Goal: Task Accomplishment & Management: Manage account settings

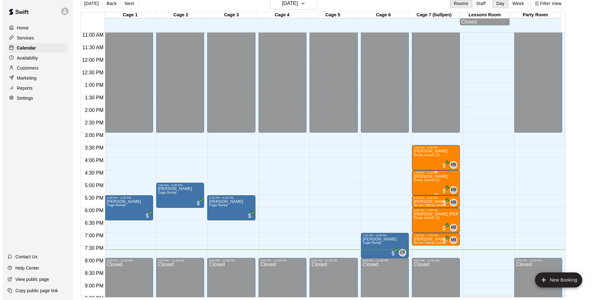
scroll to position [307, 0]
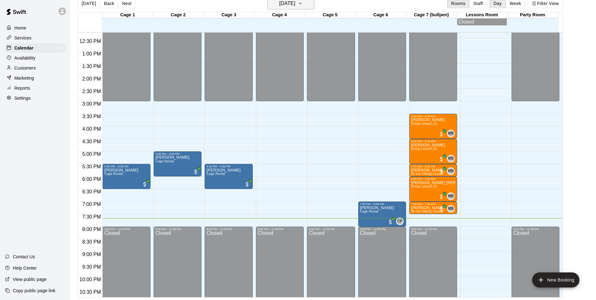
click at [296, 3] on h6 "[DATE]" at bounding box center [288, 3] width 16 height 9
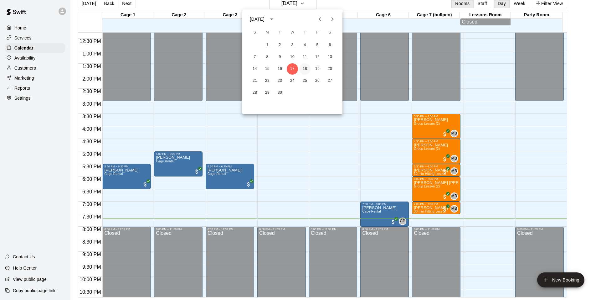
click at [307, 67] on button "18" at bounding box center [304, 68] width 11 height 11
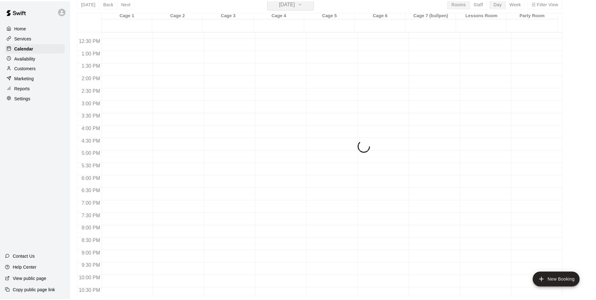
scroll to position [8, 0]
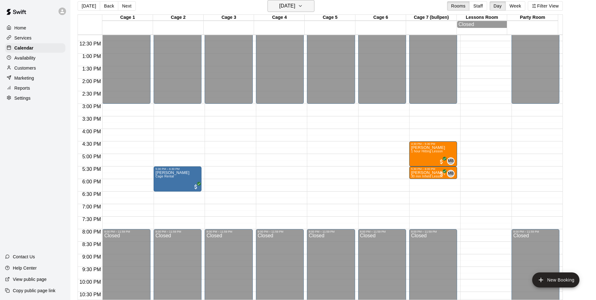
click at [303, 8] on icon "button" at bounding box center [300, 6] width 5 height 8
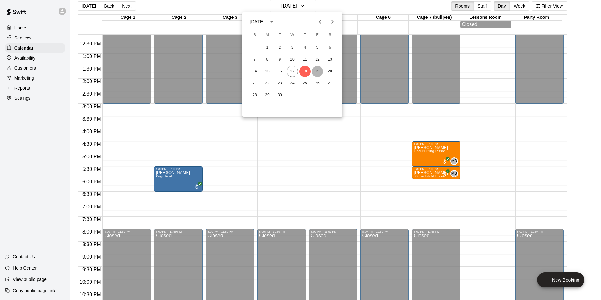
click at [316, 72] on button "19" at bounding box center [317, 71] width 11 height 11
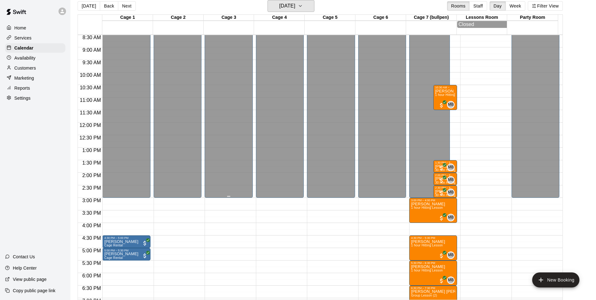
scroll to position [244, 0]
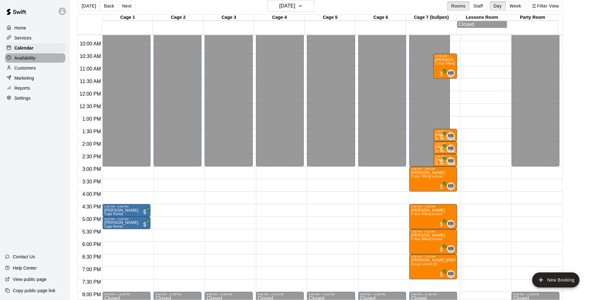
click at [35, 59] on p "Availability" at bounding box center [24, 58] width 21 height 6
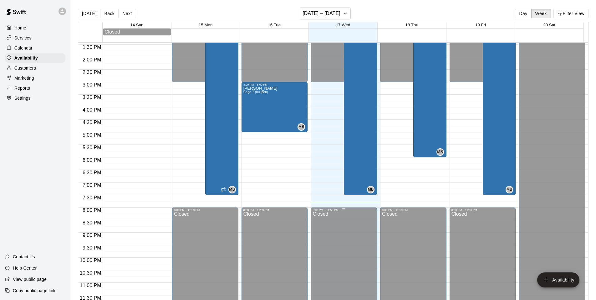
scroll to position [242, 0]
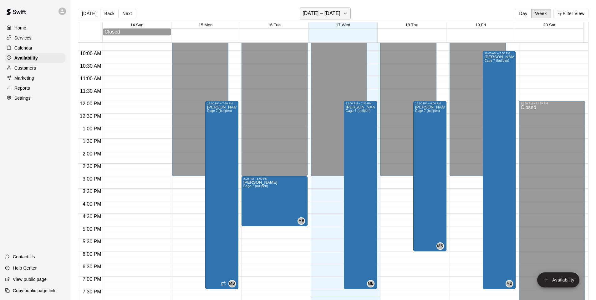
click at [346, 14] on icon "button" at bounding box center [345, 14] width 5 height 8
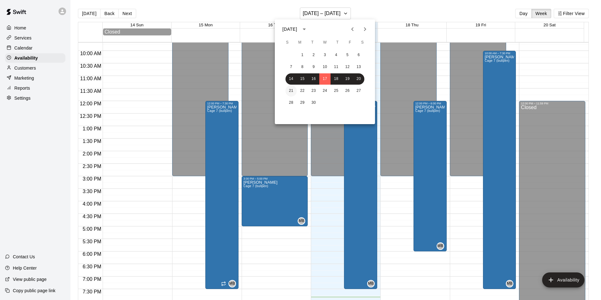
click at [289, 91] on button "21" at bounding box center [290, 90] width 11 height 11
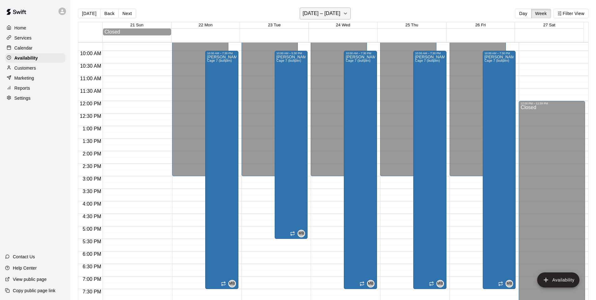
click at [348, 14] on icon "button" at bounding box center [345, 14] width 5 height 8
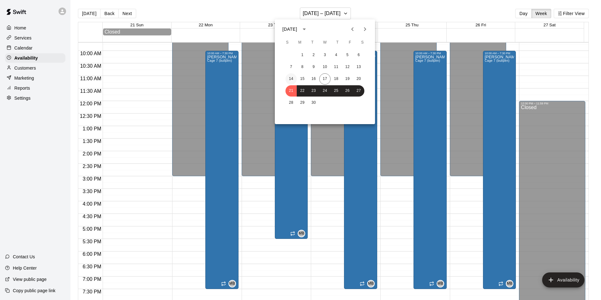
click at [291, 80] on button "14" at bounding box center [290, 78] width 11 height 11
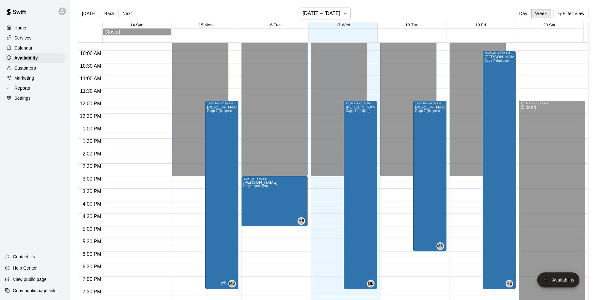
click at [40, 71] on div "Customers" at bounding box center [35, 67] width 60 height 9
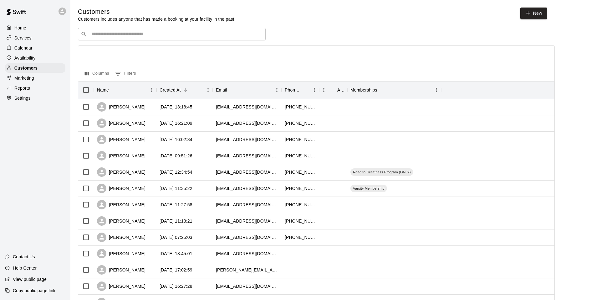
click at [29, 77] on p "Marketing" at bounding box center [24, 78] width 20 height 6
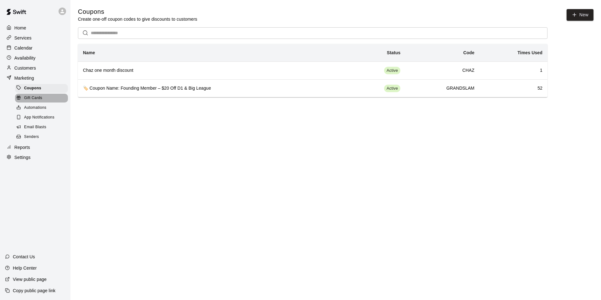
click at [45, 97] on div "Gift Cards" at bounding box center [41, 98] width 53 height 9
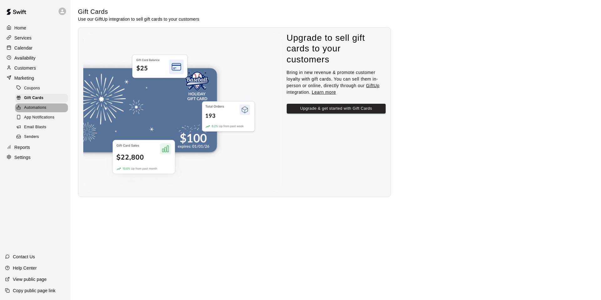
click at [60, 108] on div "Automations" at bounding box center [41, 107] width 53 height 9
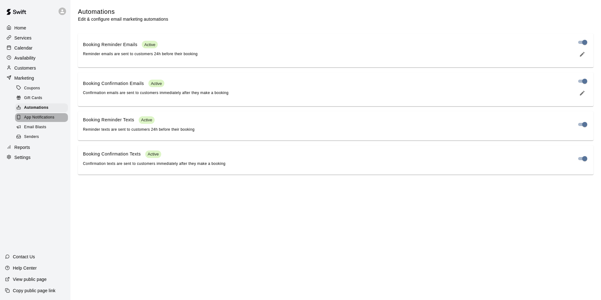
click at [64, 116] on div "App Notifications" at bounding box center [41, 117] width 53 height 9
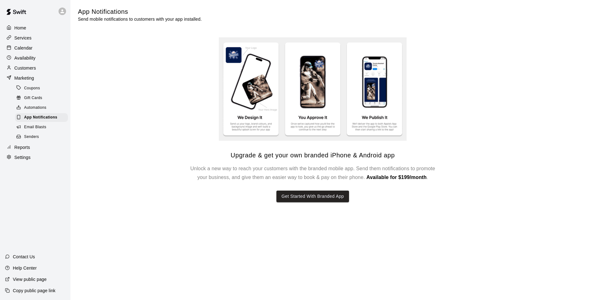
click at [58, 127] on div "Email Blasts" at bounding box center [41, 127] width 53 height 9
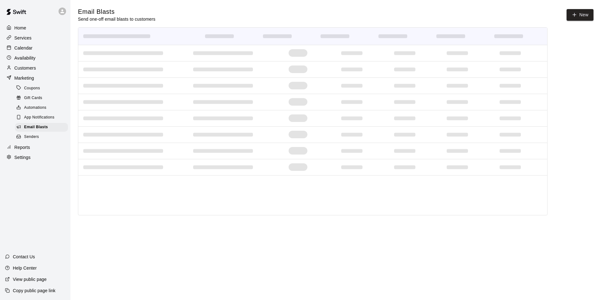
click at [55, 139] on div "Senders" at bounding box center [41, 136] width 53 height 9
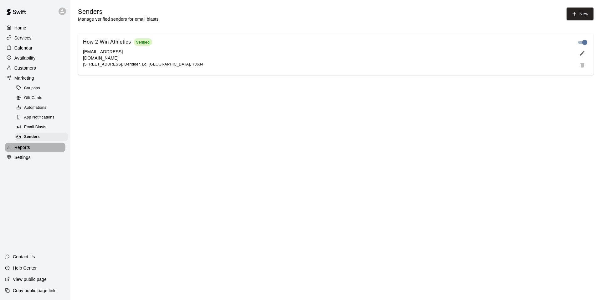
click at [36, 150] on div "Reports" at bounding box center [35, 146] width 60 height 9
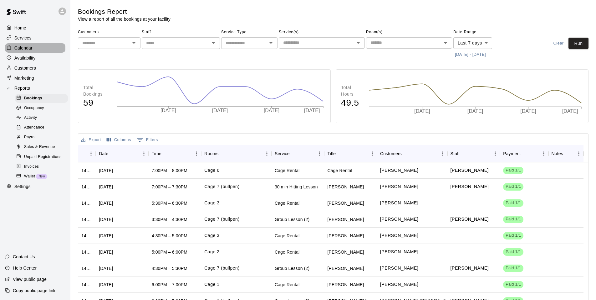
click at [31, 47] on p "Calendar" at bounding box center [23, 48] width 18 height 6
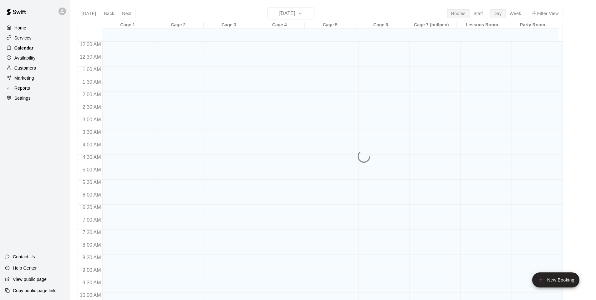
scroll to position [317, 0]
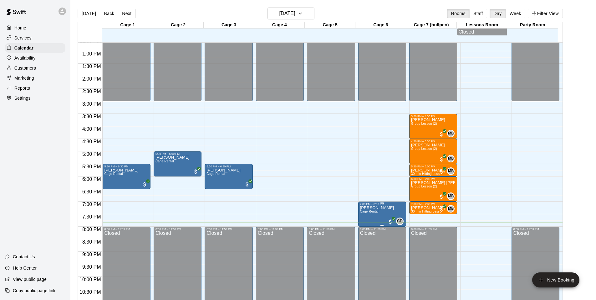
click at [365, 213] on span "Cage Rental" at bounding box center [369, 210] width 18 height 3
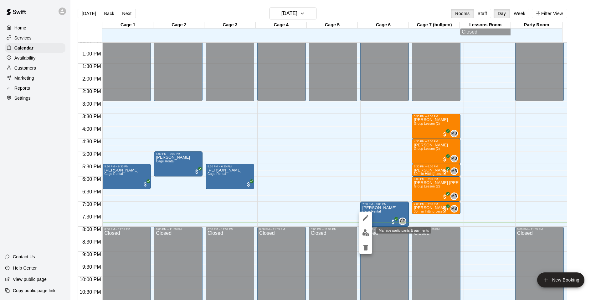
click at [367, 232] on img "edit" at bounding box center [365, 232] width 7 height 7
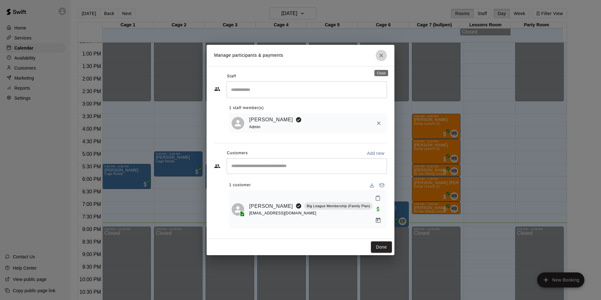
click at [380, 57] on icon "Close" at bounding box center [381, 56] width 4 height 4
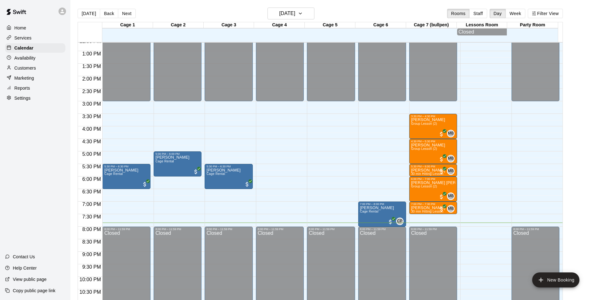
click at [33, 87] on div "Reports" at bounding box center [35, 87] width 60 height 9
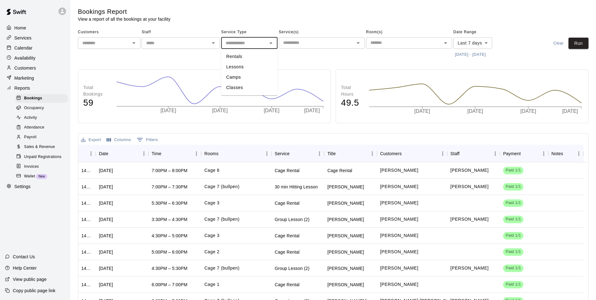
click at [255, 46] on input "text" at bounding box center [244, 43] width 42 height 8
click at [211, 42] on icon "Open" at bounding box center [214, 43] width 8 height 8
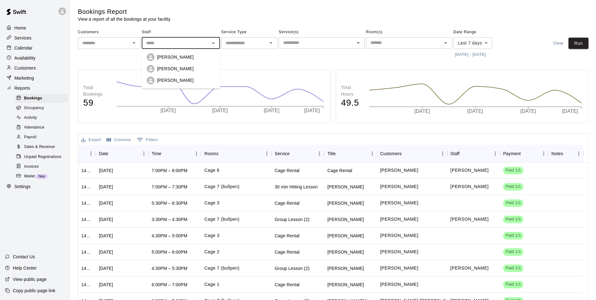
drag, startPoint x: 172, startPoint y: 80, endPoint x: 176, endPoint y: 79, distance: 4.1
click at [172, 80] on p "[PERSON_NAME]" at bounding box center [175, 80] width 37 height 6
type input "**********"
click at [355, 44] on icon "Open" at bounding box center [359, 43] width 8 height 8
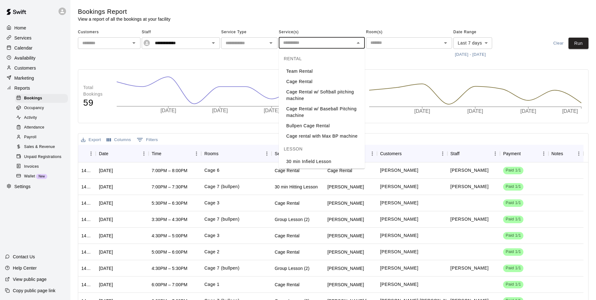
click at [412, 55] on div "Room(s) ​" at bounding box center [409, 43] width 86 height 32
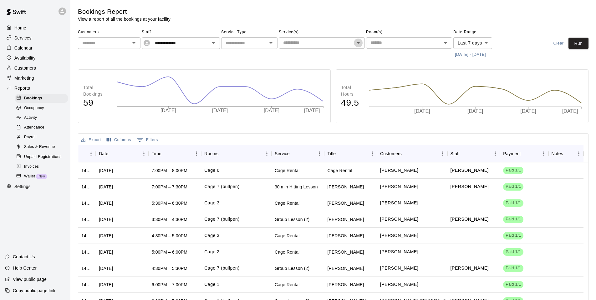
click at [362, 41] on icon "Open" at bounding box center [359, 43] width 8 height 8
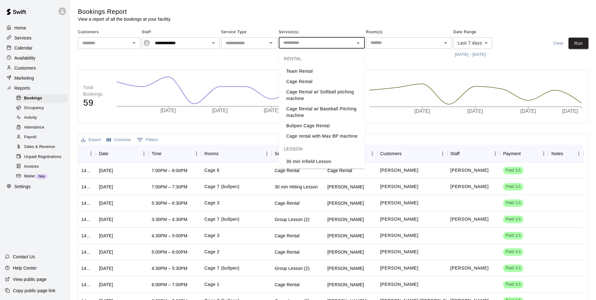
click at [359, 43] on icon "Close" at bounding box center [358, 43] width 3 height 2
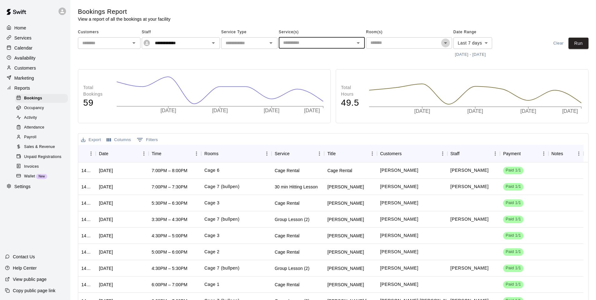
click at [443, 44] on icon "Open" at bounding box center [446, 43] width 8 height 8
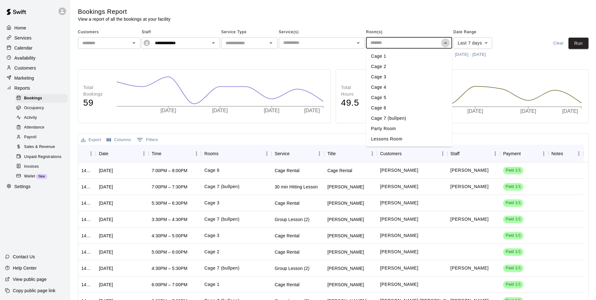
click at [443, 44] on icon "Close" at bounding box center [446, 43] width 8 height 8
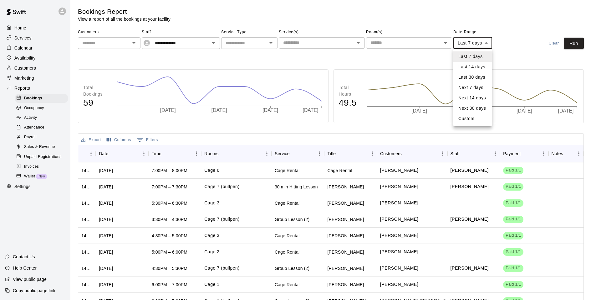
click at [488, 45] on body "**********" at bounding box center [298, 177] width 596 height 355
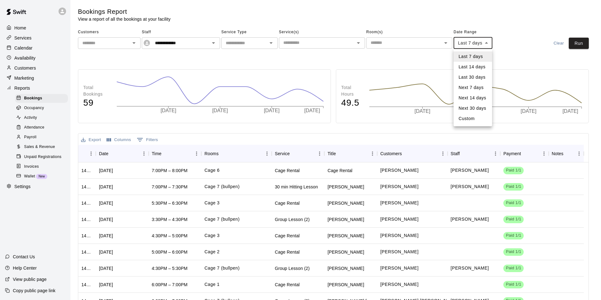
click at [476, 69] on li "Last 14 days" at bounding box center [473, 67] width 39 height 10
type input "******"
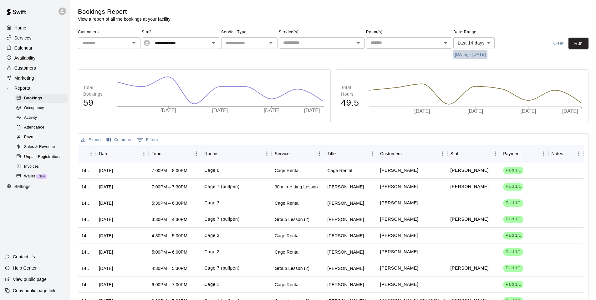
click at [480, 54] on button "[DATE] - [DATE]" at bounding box center [471, 55] width 34 height 10
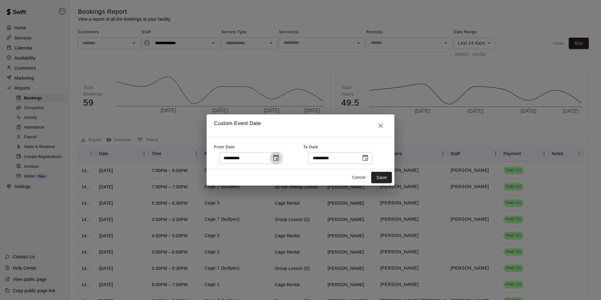
click at [279, 157] on icon "Choose date, selected date is Sep 3, 2025" at bounding box center [276, 157] width 6 height 6
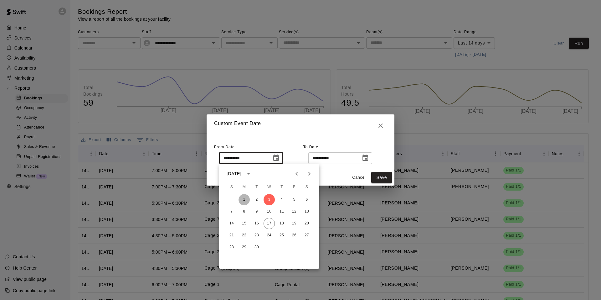
click at [242, 200] on button "1" at bounding box center [244, 199] width 11 height 11
type input "**********"
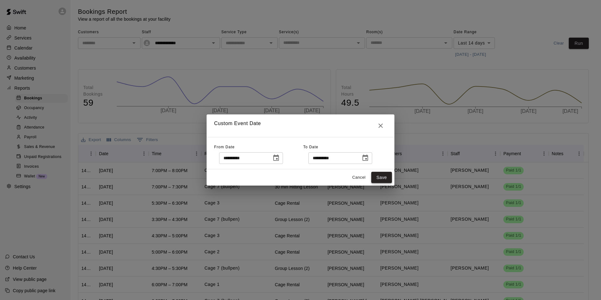
click at [386, 174] on button "Save" at bounding box center [381, 178] width 21 height 12
type input "******"
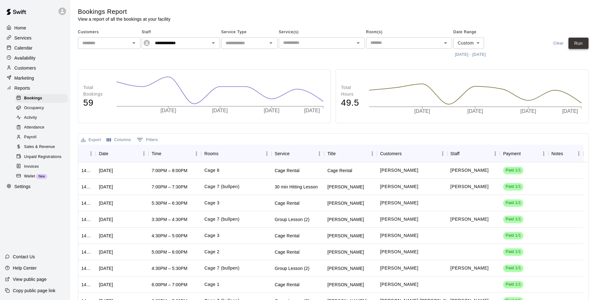
click at [578, 44] on button "Run" at bounding box center [579, 44] width 20 height 12
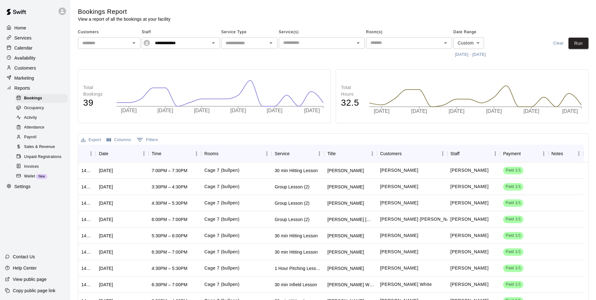
click at [42, 130] on span "Attendance" at bounding box center [34, 127] width 20 height 6
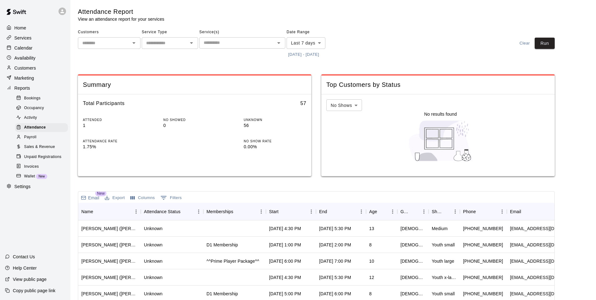
click at [38, 137] on div "Payroll" at bounding box center [41, 137] width 53 height 9
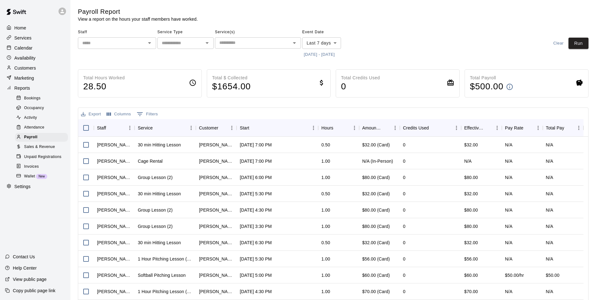
click at [203, 43] on button "Open" at bounding box center [207, 43] width 9 height 9
click at [150, 41] on icon "Open" at bounding box center [150, 43] width 8 height 8
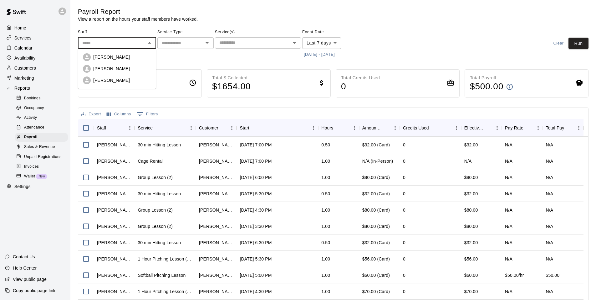
click at [115, 85] on li "[PERSON_NAME]" at bounding box center [117, 81] width 78 height 12
type input "**********"
click at [199, 42] on input "text" at bounding box center [180, 43] width 42 height 8
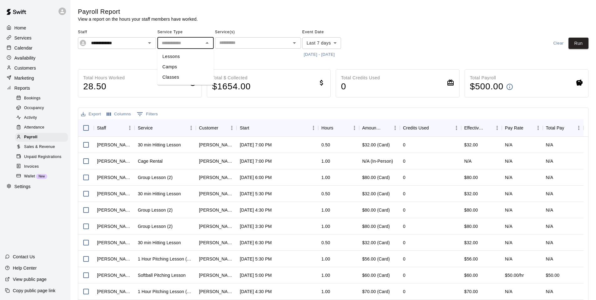
click at [171, 63] on li "Camps" at bounding box center [185, 67] width 56 height 10
type input "*****"
click at [195, 44] on button "Clear" at bounding box center [199, 43] width 9 height 9
click at [205, 44] on icon "Open" at bounding box center [207, 43] width 8 height 8
click at [192, 57] on li "Lessons" at bounding box center [185, 56] width 56 height 10
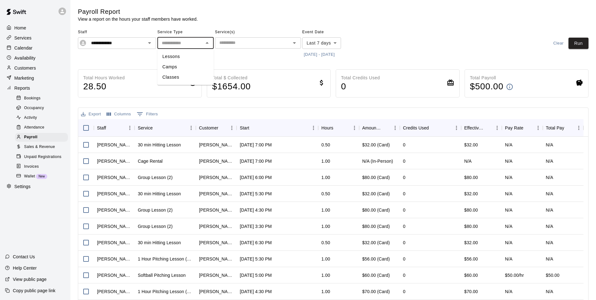
type input "*******"
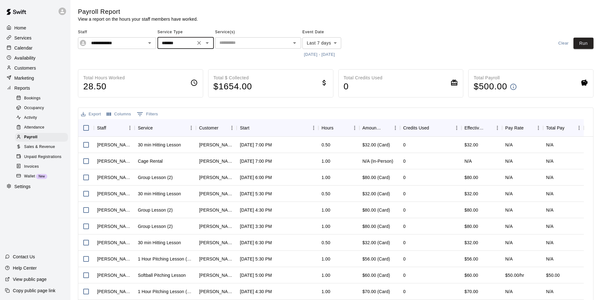
click at [337, 43] on body "**********" at bounding box center [300, 164] width 601 height 329
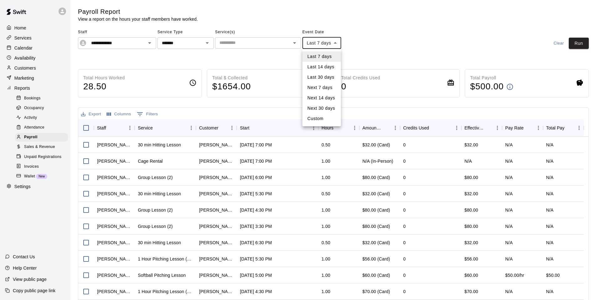
click at [335, 41] on div at bounding box center [300, 150] width 601 height 300
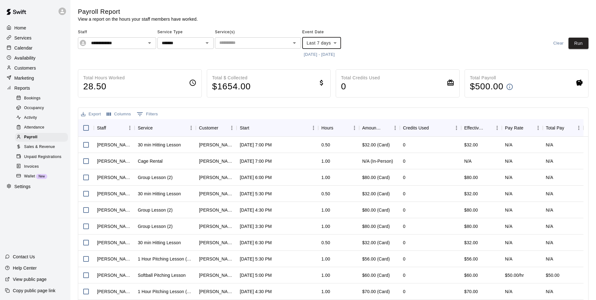
click at [324, 56] on button "[DATE] - [DATE]" at bounding box center [319, 55] width 34 height 10
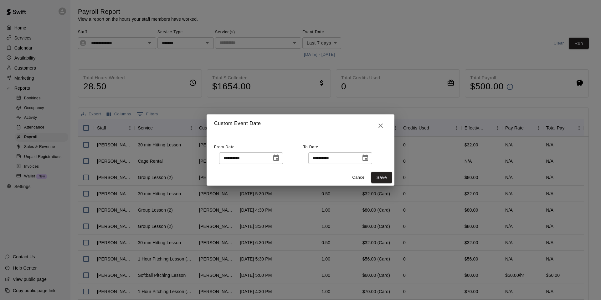
click at [279, 157] on icon "Choose date, selected date is Sep 10, 2025" at bounding box center [276, 157] width 6 height 6
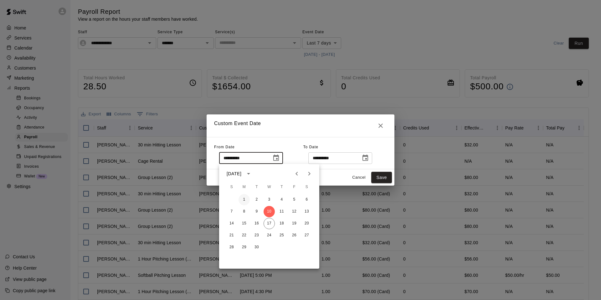
click at [240, 199] on button "1" at bounding box center [244, 199] width 11 height 11
type input "**********"
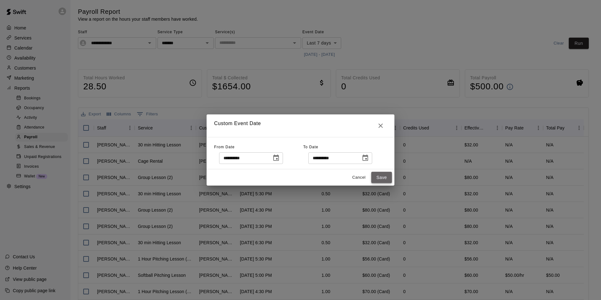
click at [383, 179] on button "Save" at bounding box center [381, 178] width 21 height 12
type input "******"
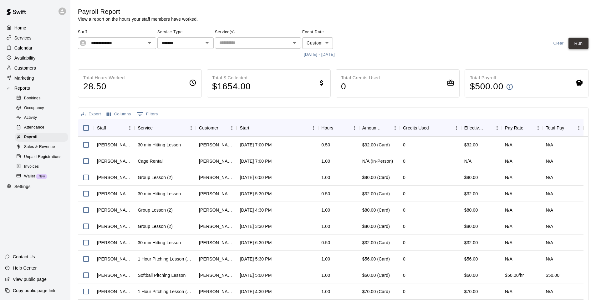
click at [577, 45] on button "Run" at bounding box center [579, 44] width 20 height 12
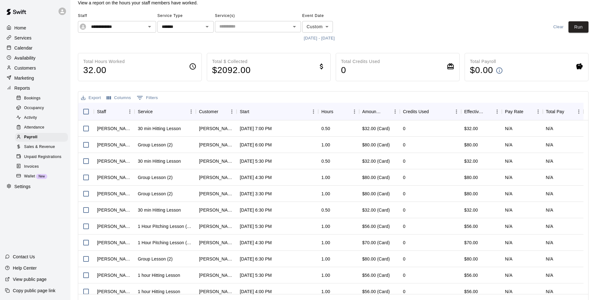
scroll to position [29, 0]
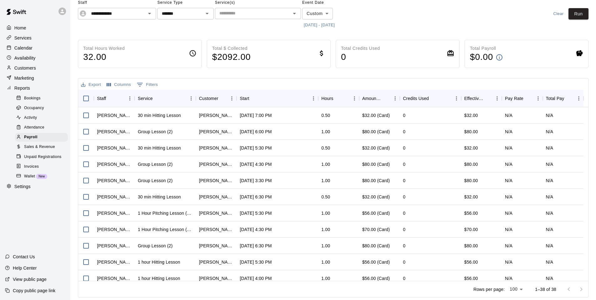
click at [27, 33] on div "Home Services Calendar Availability Customers Marketing Reports Bookings Occupa…" at bounding box center [35, 107] width 70 height 169
click at [29, 30] on div "Home" at bounding box center [35, 27] width 60 height 9
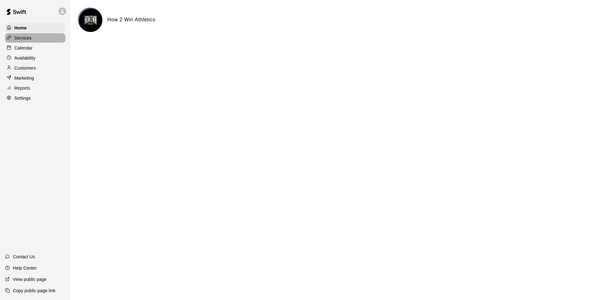
click at [21, 41] on p "Services" at bounding box center [22, 38] width 17 height 6
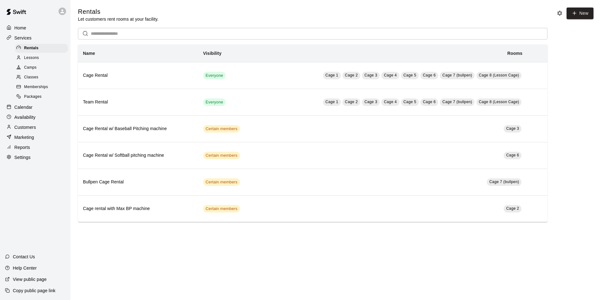
click at [44, 60] on div "Lessons" at bounding box center [41, 58] width 53 height 9
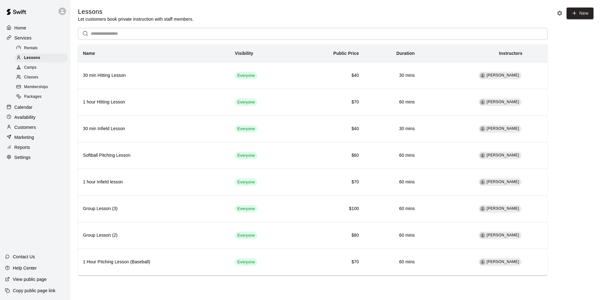
click at [33, 70] on span "Camps" at bounding box center [30, 67] width 13 height 6
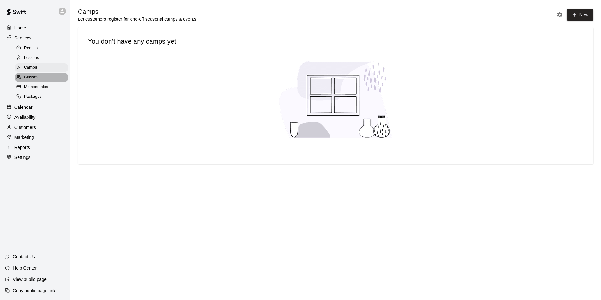
click at [38, 78] on span "Classes" at bounding box center [31, 77] width 14 height 6
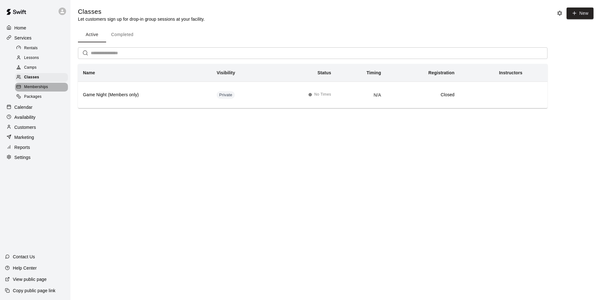
click at [43, 88] on span "Memberships" at bounding box center [36, 87] width 24 height 6
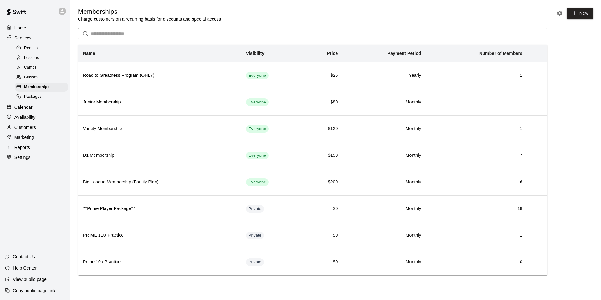
click at [41, 95] on div "Packages" at bounding box center [41, 96] width 53 height 9
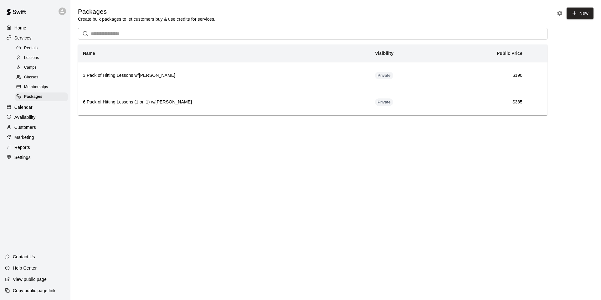
click at [38, 112] on div "Calendar" at bounding box center [35, 106] width 60 height 9
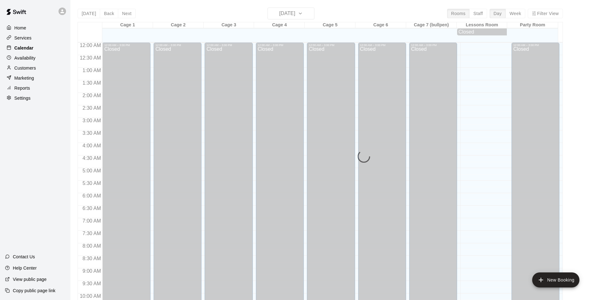
scroll to position [317, 0]
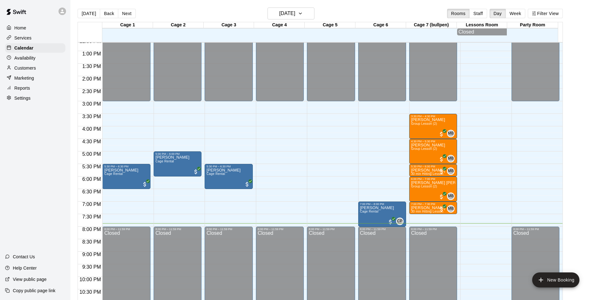
click at [33, 61] on p "Availability" at bounding box center [24, 58] width 21 height 6
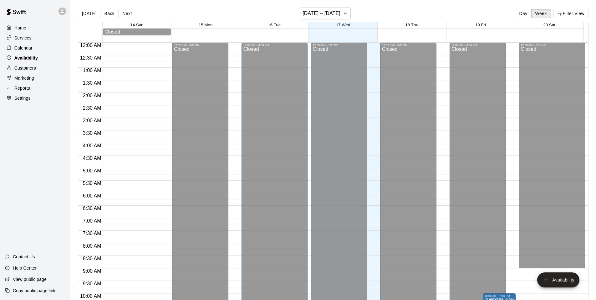
scroll to position [336, 0]
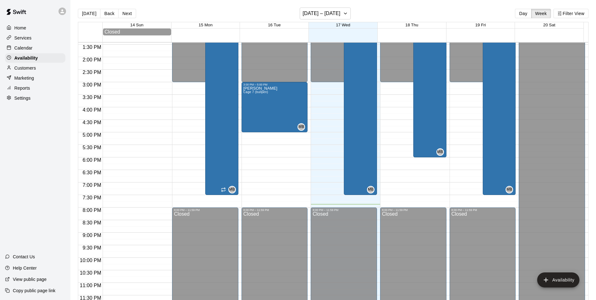
click at [31, 70] on p "Customers" at bounding box center [25, 68] width 22 height 6
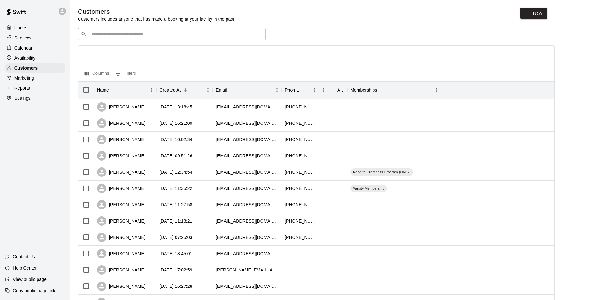
click at [33, 76] on p "Marketing" at bounding box center [24, 78] width 20 height 6
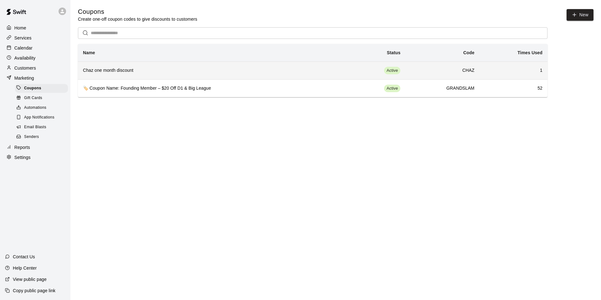
click at [167, 77] on th "Chaz one month discount" at bounding box center [212, 70] width 268 height 18
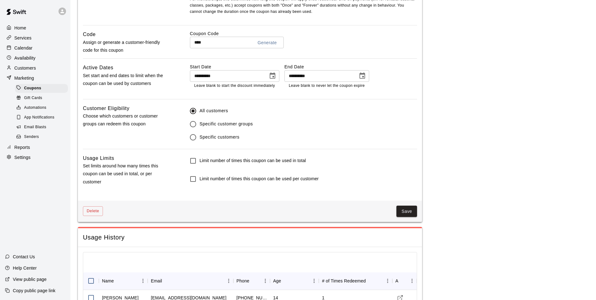
scroll to position [356, 0]
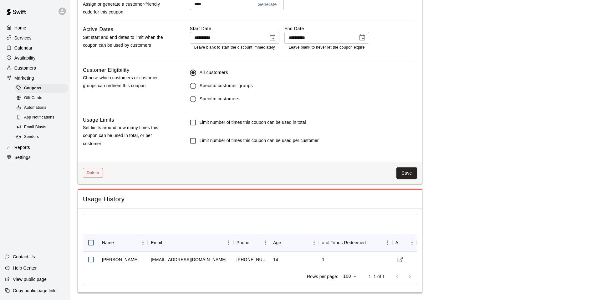
click at [103, 173] on div "Save" at bounding box center [260, 173] width 314 height 12
click at [99, 173] on button "Delete" at bounding box center [93, 173] width 20 height 10
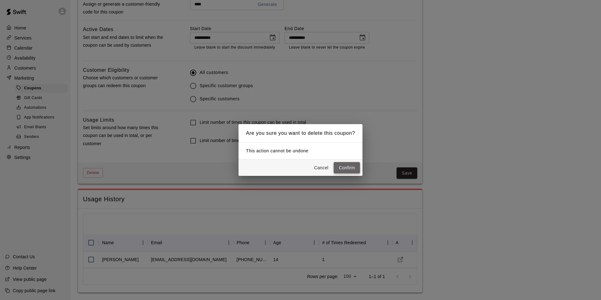
click at [341, 163] on button "Confirm" at bounding box center [347, 168] width 26 height 12
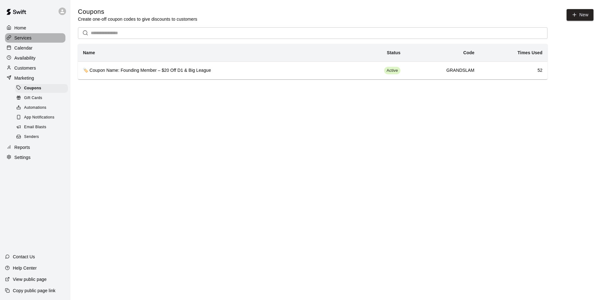
click at [30, 35] on p "Services" at bounding box center [22, 38] width 17 height 6
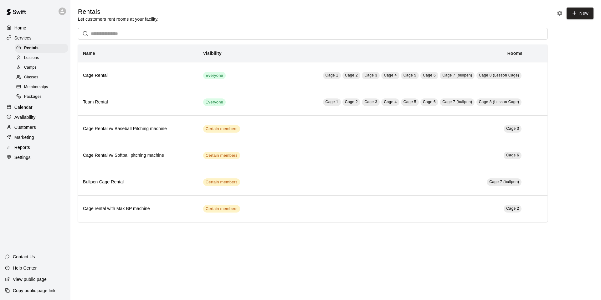
click at [42, 65] on div "Camps" at bounding box center [41, 67] width 53 height 9
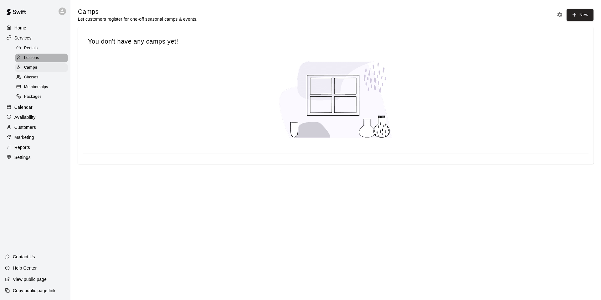
click at [42, 58] on div "Lessons" at bounding box center [41, 58] width 53 height 9
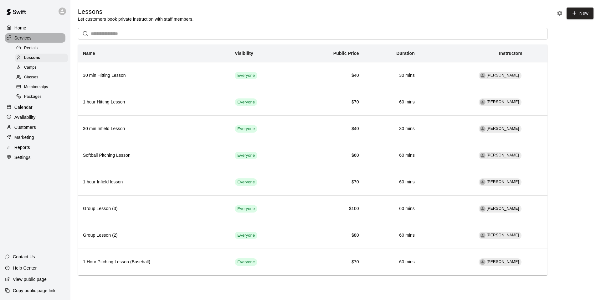
click at [37, 41] on div "Services" at bounding box center [35, 37] width 60 height 9
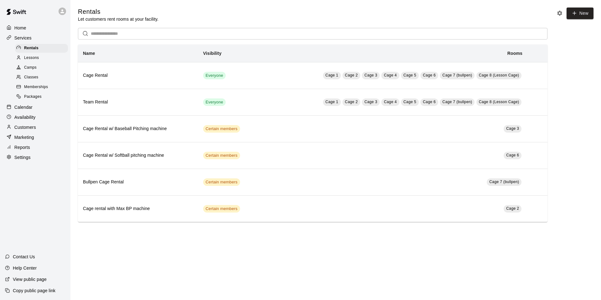
click at [28, 24] on div "Home" at bounding box center [35, 27] width 60 height 9
